Goal: Check status: Check status

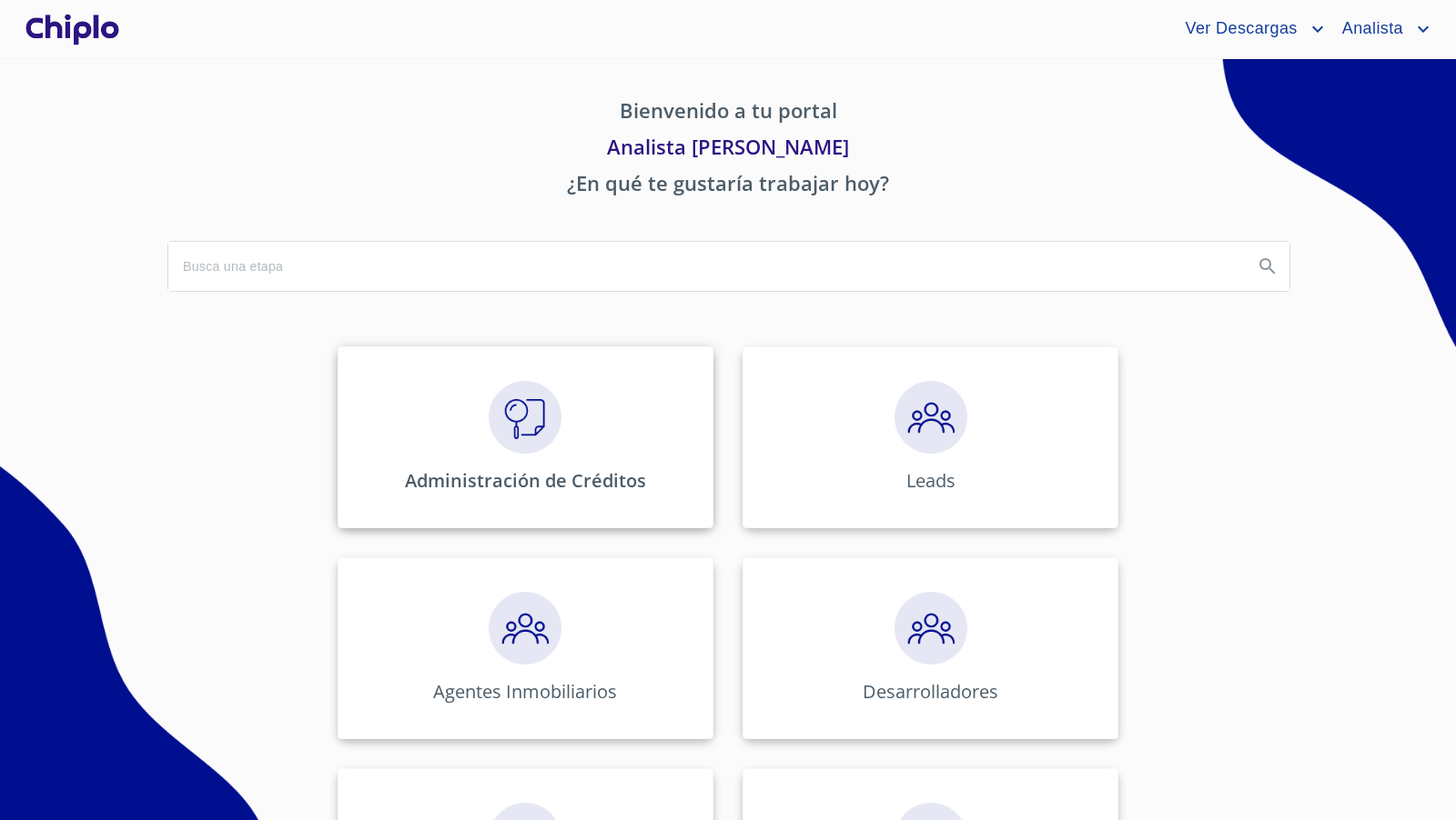
click at [529, 396] on img at bounding box center [525, 418] width 73 height 73
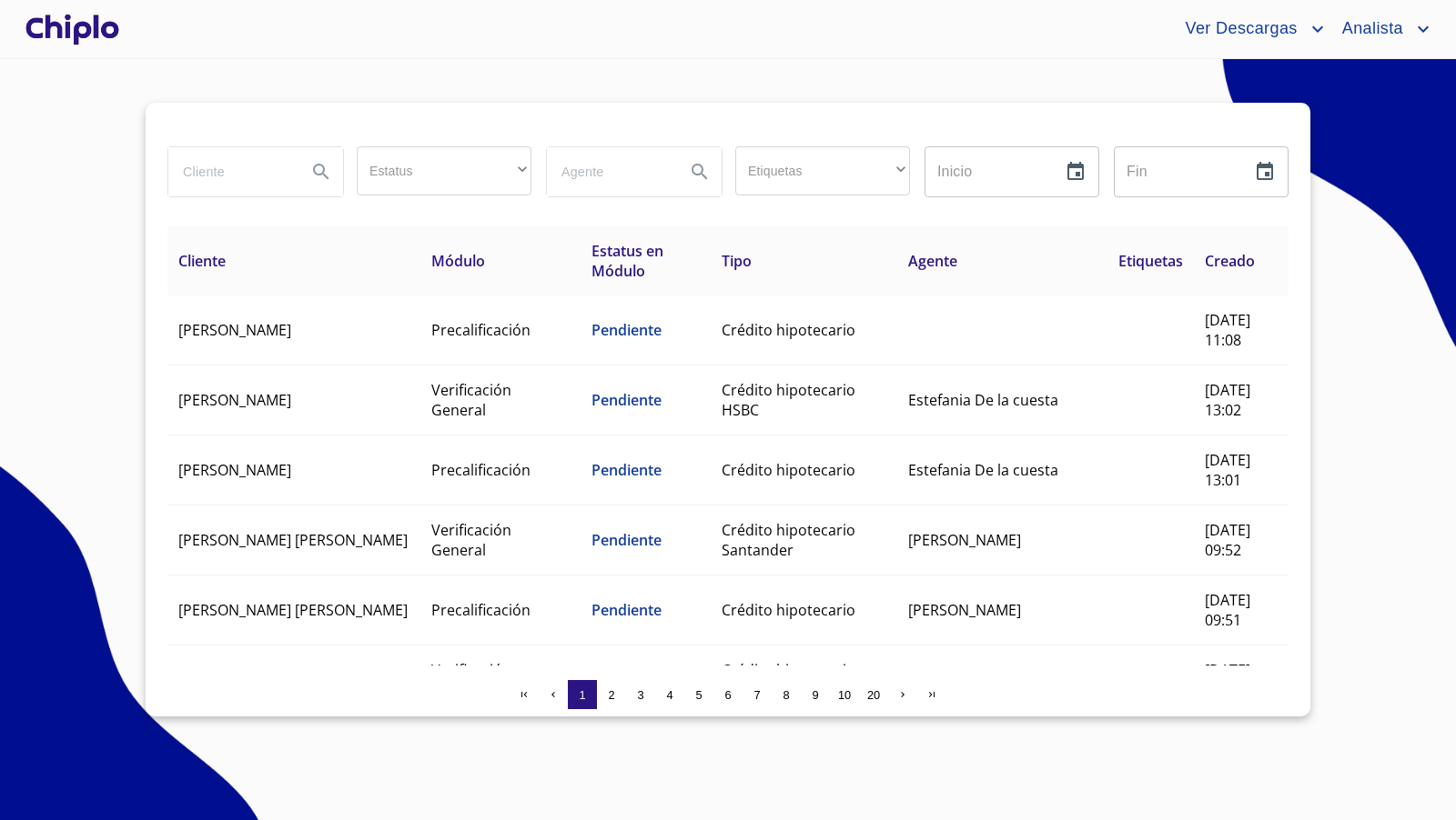
click at [273, 174] on input "search" at bounding box center [230, 171] width 123 height 49
type input "[PERSON_NAME]"
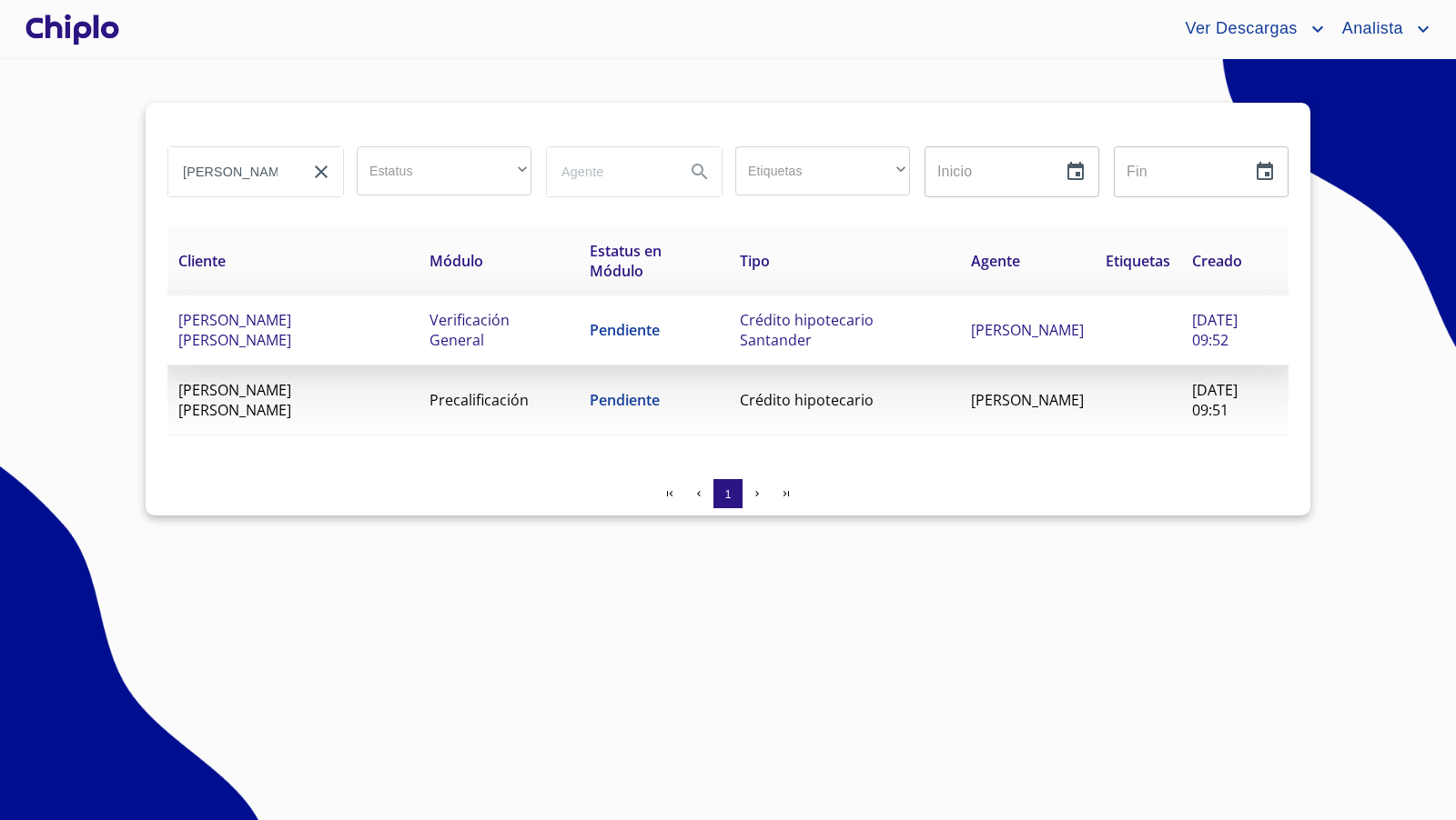
click at [486, 330] on span "Verificación General" at bounding box center [469, 330] width 80 height 40
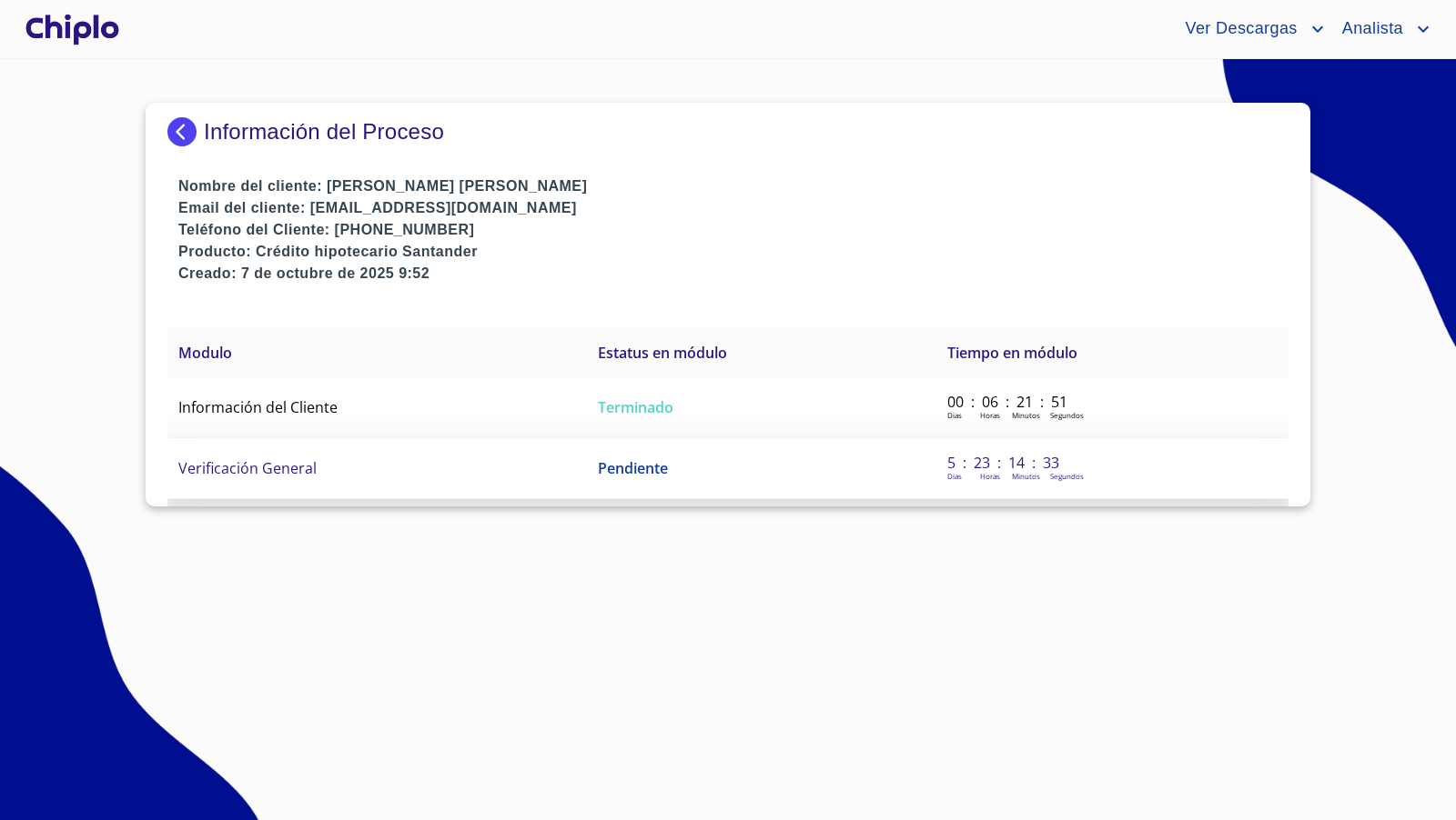
click at [327, 469] on td "Verificación General" at bounding box center [377, 468] width 420 height 61
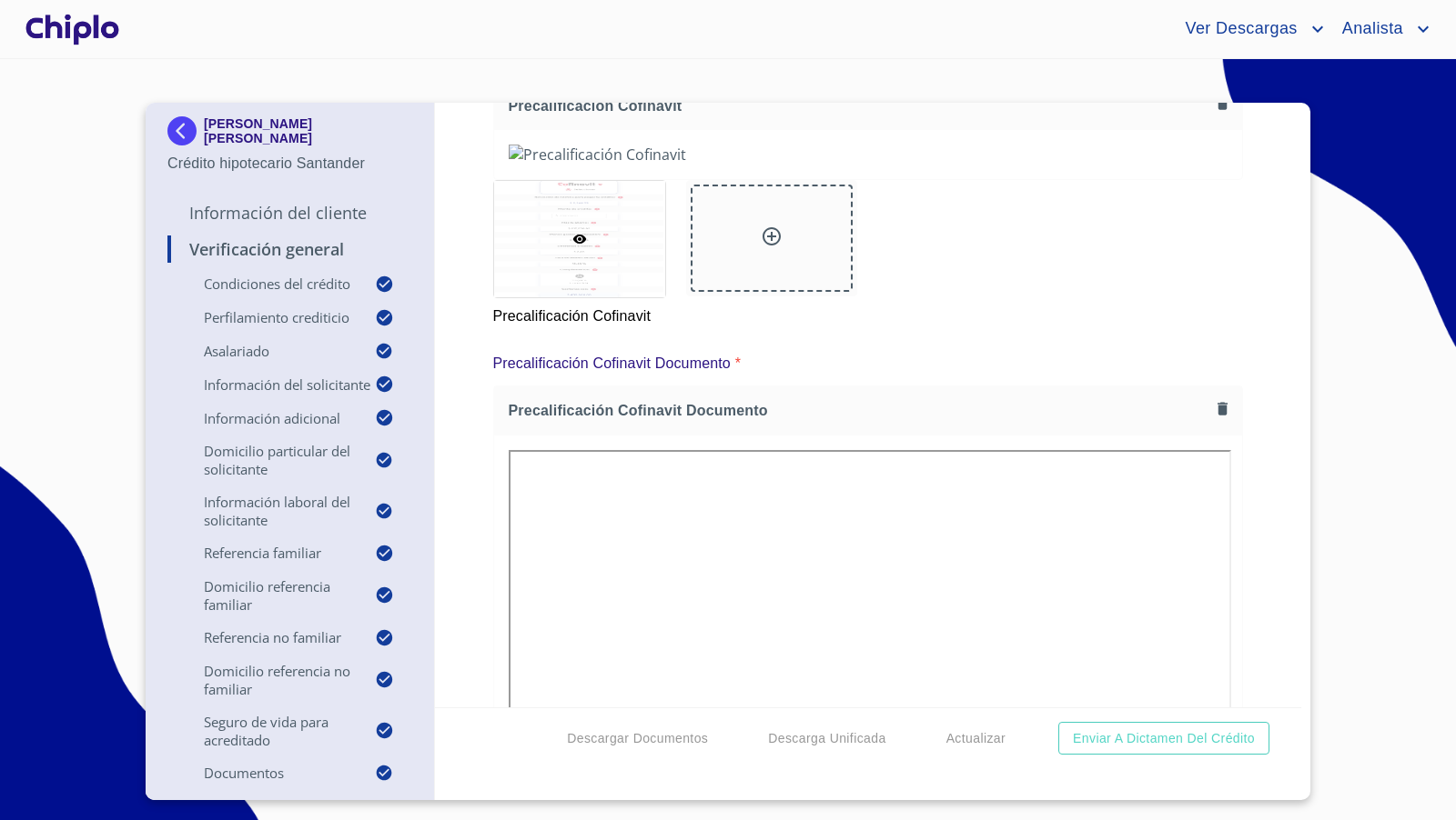
scroll to position [15441, 0]
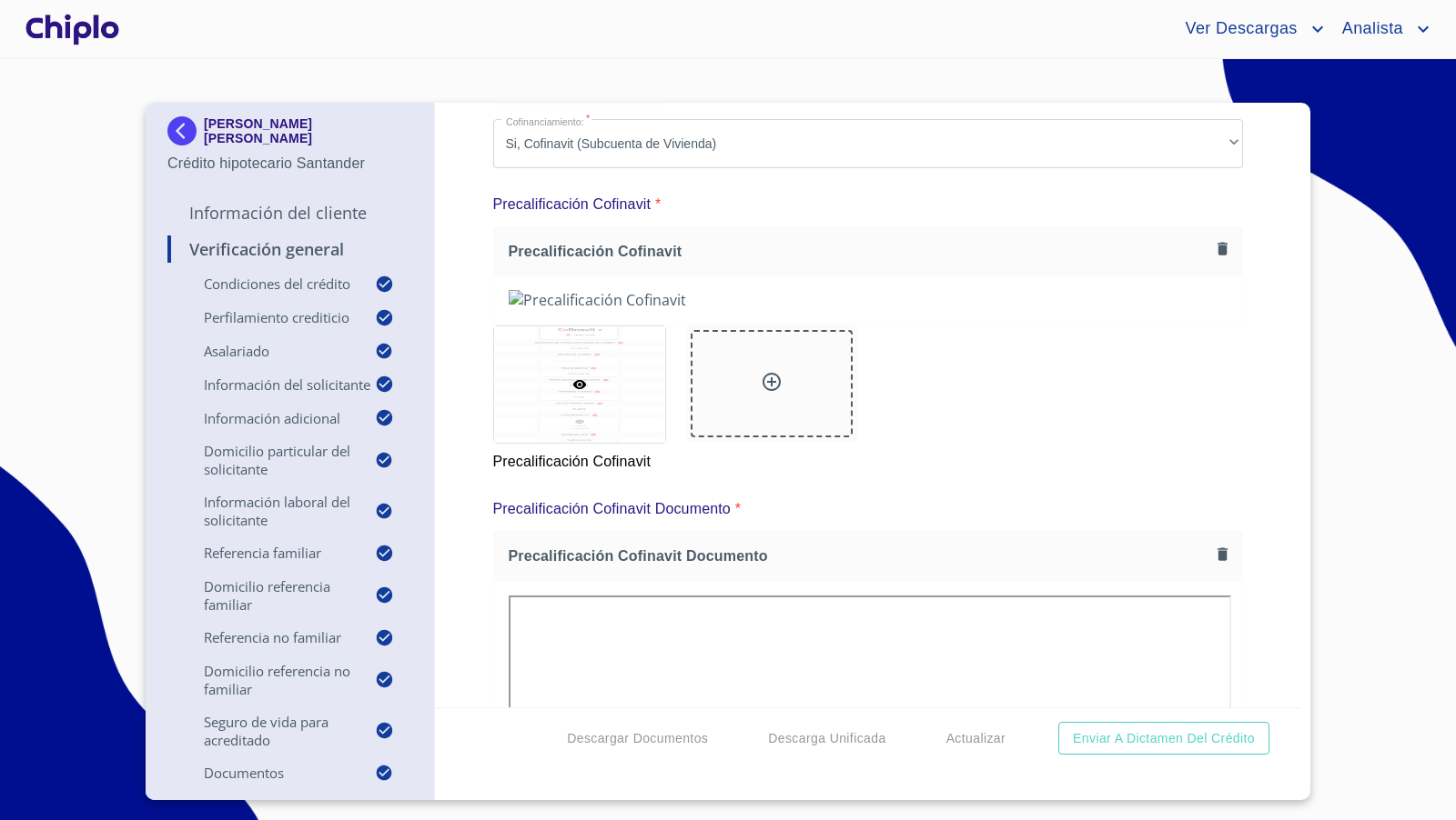
scroll to position [13, 0]
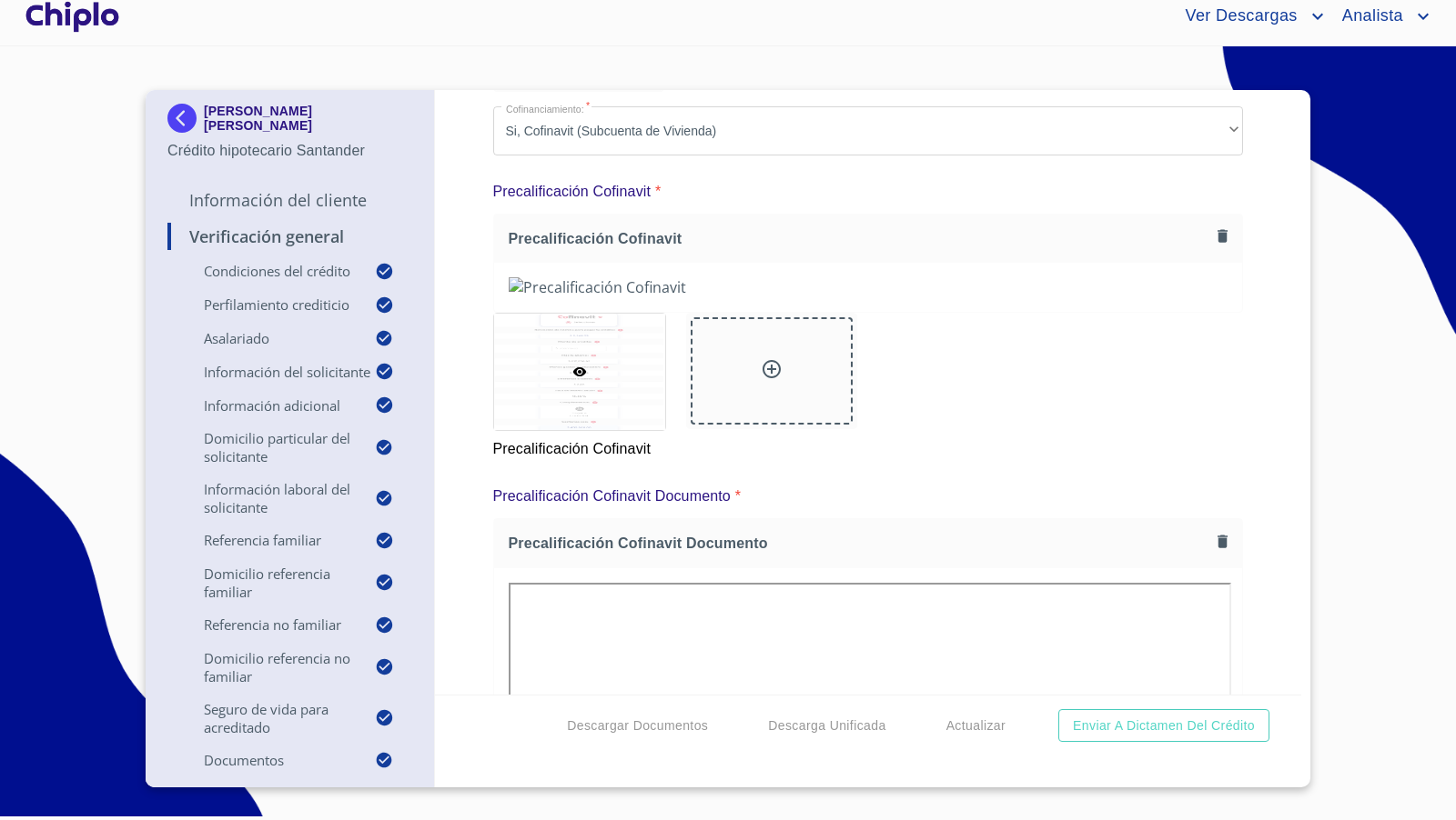
click at [109, 13] on div at bounding box center [72, 16] width 101 height 58
